Goal: Navigation & Orientation: Find specific page/section

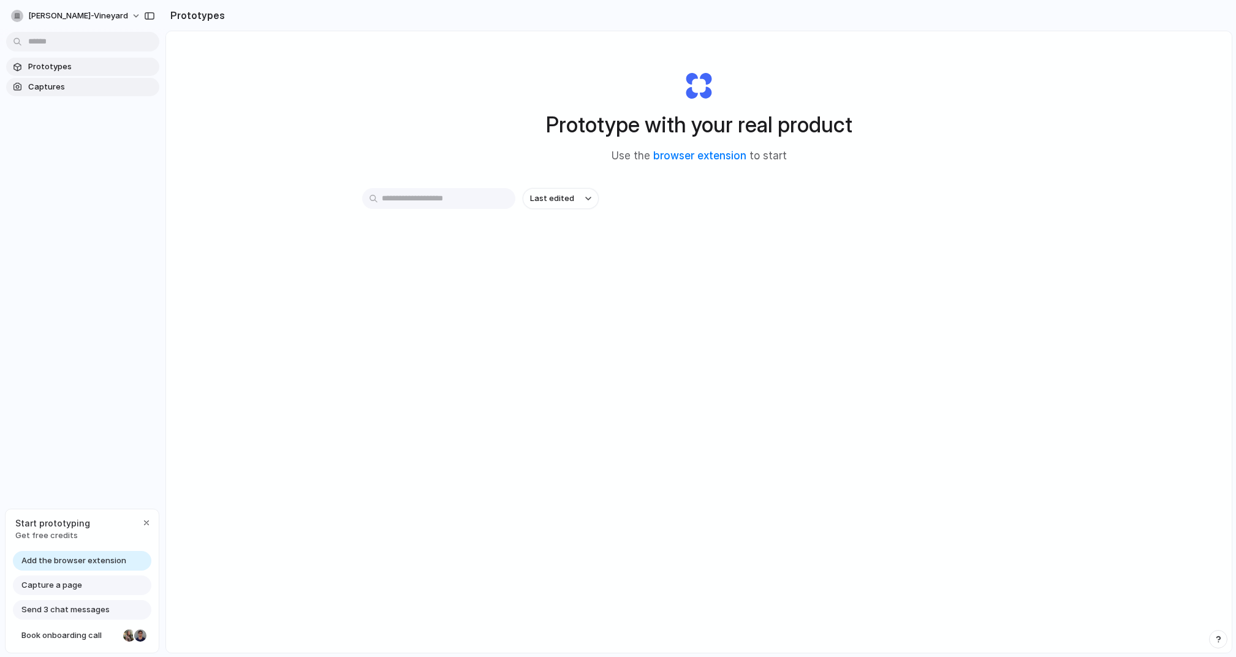
click at [51, 95] on link "Captures" at bounding box center [82, 87] width 153 height 18
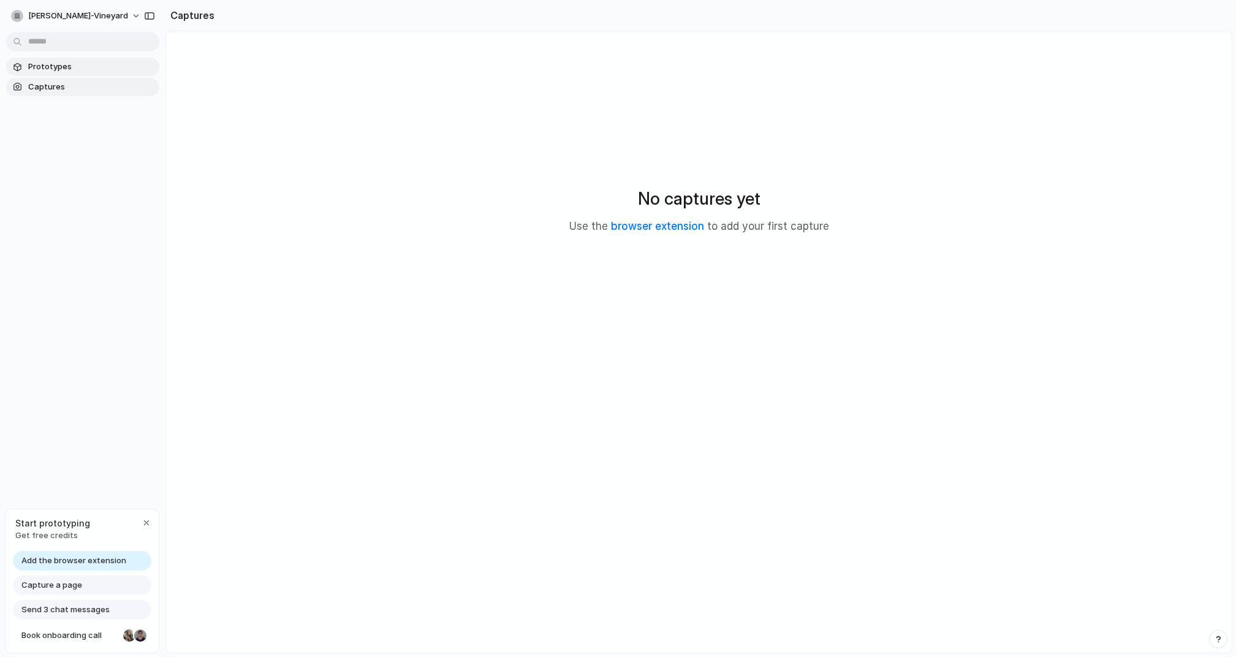
click at [55, 67] on span "Prototypes" at bounding box center [91, 67] width 126 height 12
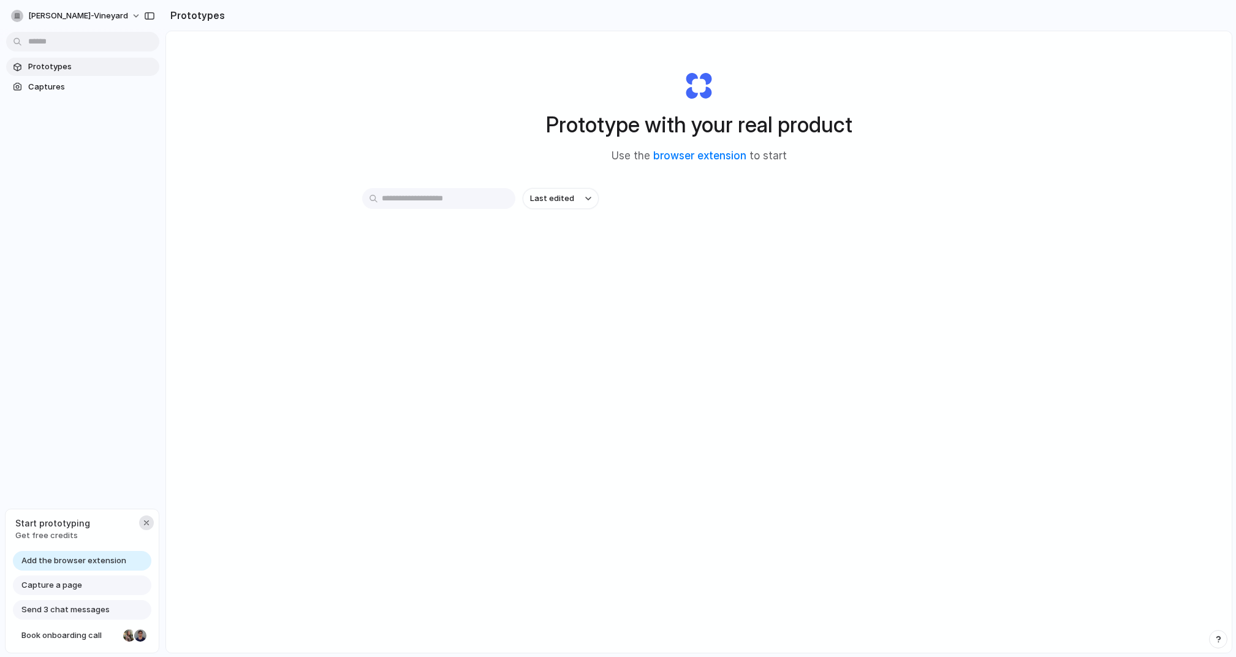
click at [143, 525] on div "button" at bounding box center [147, 523] width 10 height 10
click at [71, 86] on span "Captures" at bounding box center [91, 87] width 126 height 12
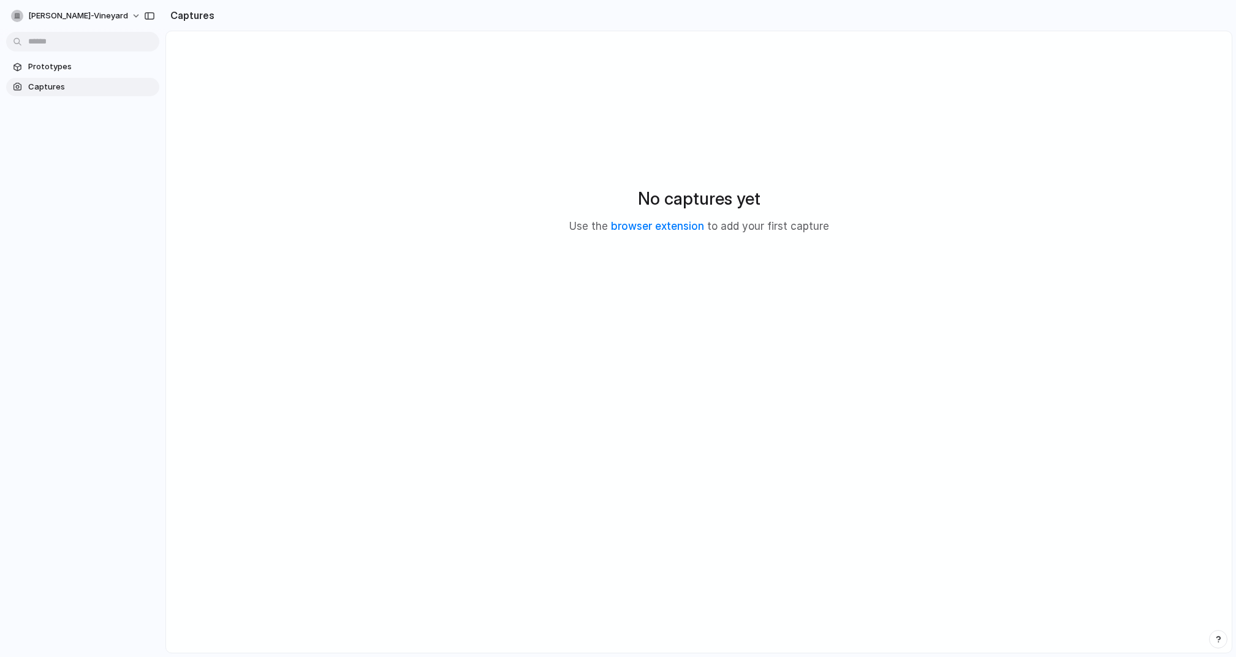
click at [455, 217] on div "No captures yet Use the browser extension to add your first capture" at bounding box center [699, 210] width 1036 height 328
click at [80, 75] on section "Prototypes Captures" at bounding box center [82, 75] width 165 height 41
click at [93, 62] on span "Prototypes" at bounding box center [91, 67] width 126 height 12
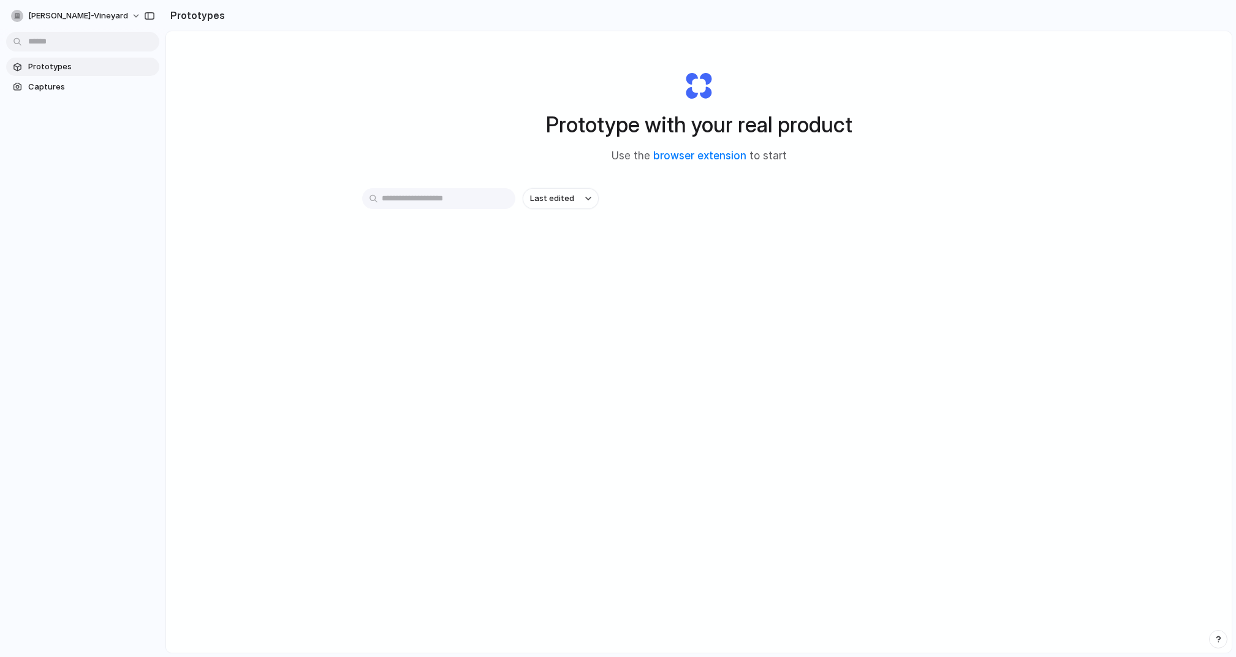
click at [451, 197] on input "text" at bounding box center [438, 198] width 153 height 21
click at [683, 158] on link "browser extension" at bounding box center [699, 155] width 93 height 12
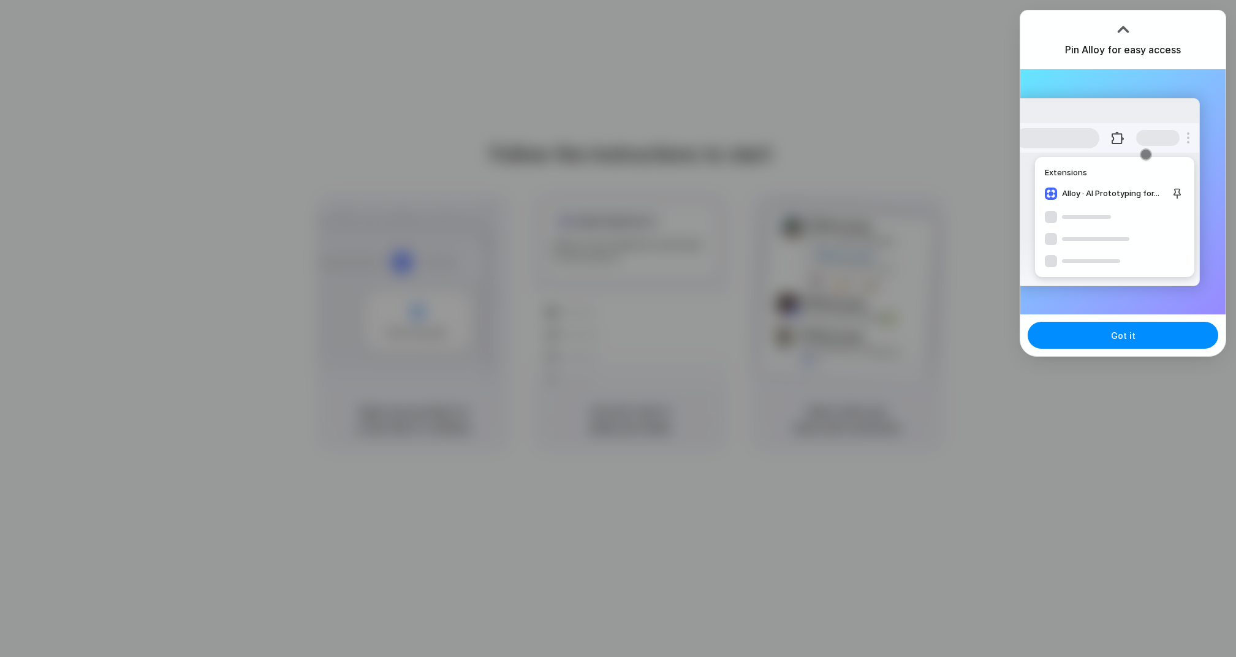
click at [966, 32] on div at bounding box center [618, 328] width 1236 height 657
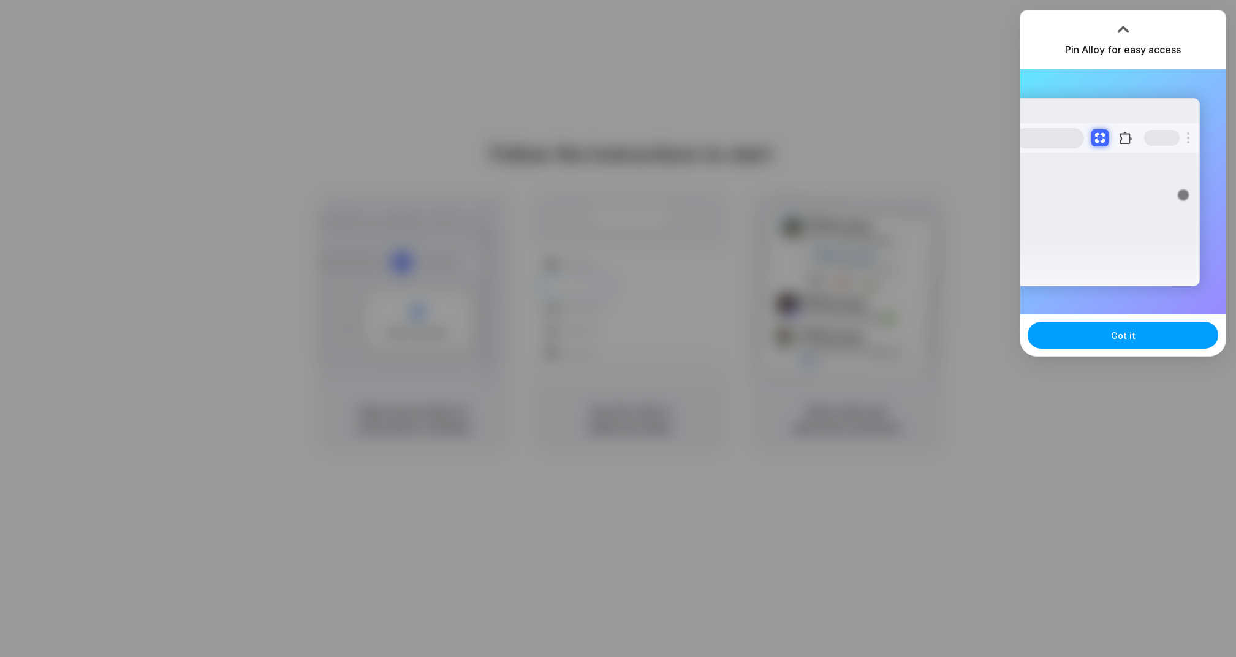
click at [1121, 344] on button "Got it" at bounding box center [1122, 335] width 191 height 27
